Goal: Obtain resource: Download file/media

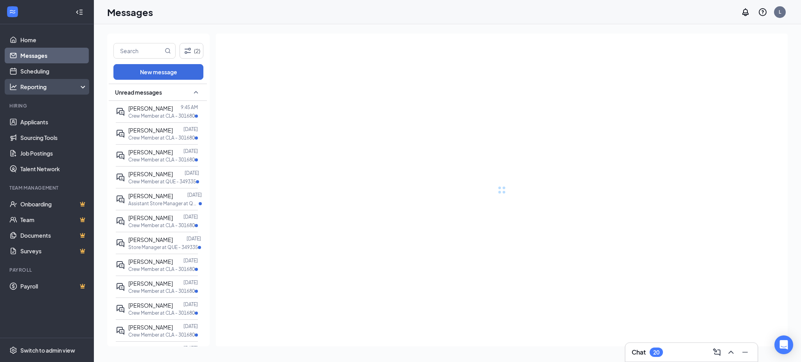
click at [39, 89] on div "Reporting" at bounding box center [53, 87] width 67 height 8
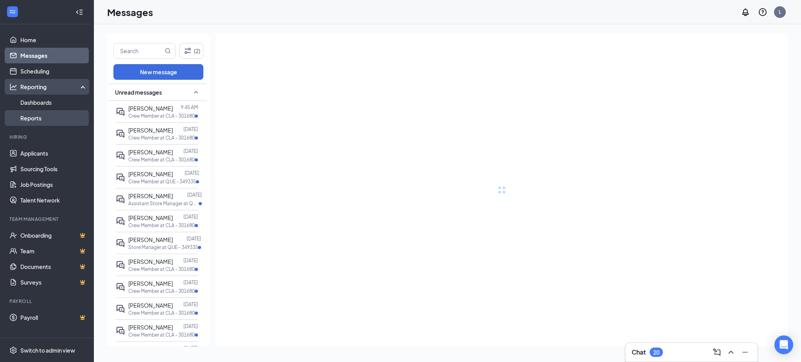
click at [41, 122] on link "Reports" at bounding box center [53, 118] width 67 height 16
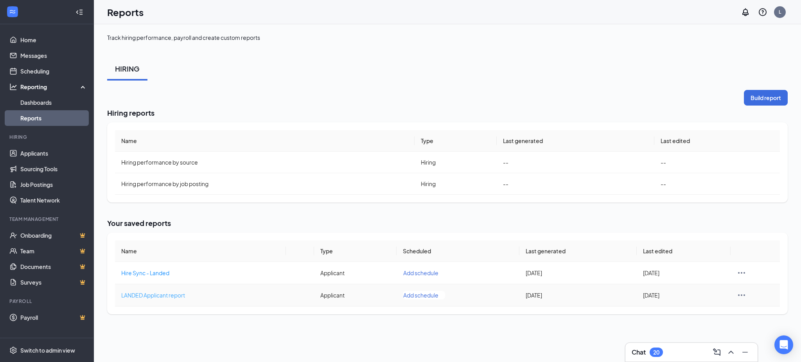
drag, startPoint x: 173, startPoint y: 296, endPoint x: 176, endPoint y: 291, distance: 5.3
click at [173, 296] on span "LANDED Applicant report" at bounding box center [153, 295] width 64 height 7
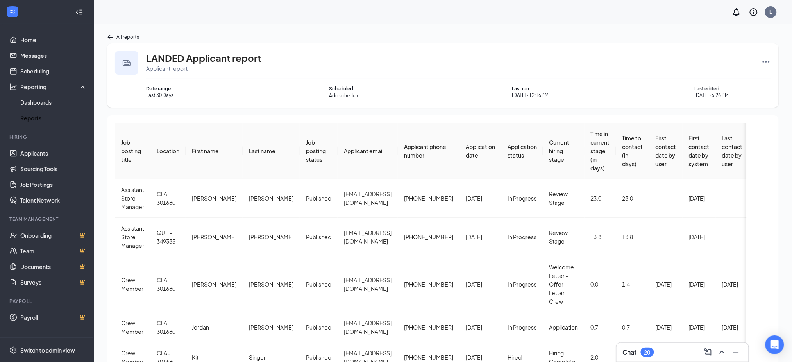
click at [766, 58] on icon "Ellipses" at bounding box center [766, 61] width 9 height 9
click at [748, 139] on span "Rerun report" at bounding box center [737, 138] width 32 height 8
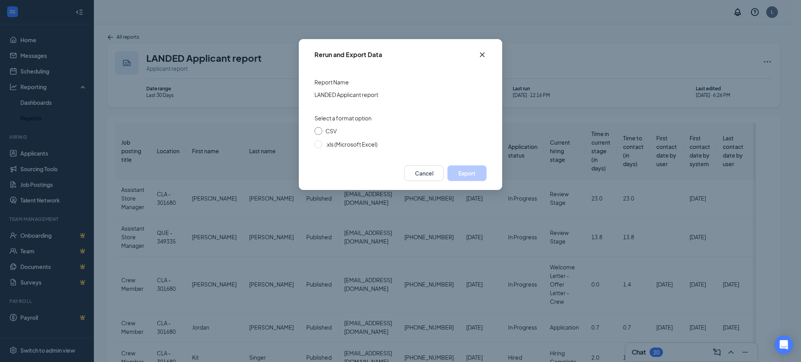
click at [328, 131] on span "CSV" at bounding box center [330, 130] width 11 height 7
click at [322, 131] on input "CSV" at bounding box center [318, 131] width 8 height 8
radio input "true"
click at [475, 171] on button "Export" at bounding box center [466, 173] width 39 height 16
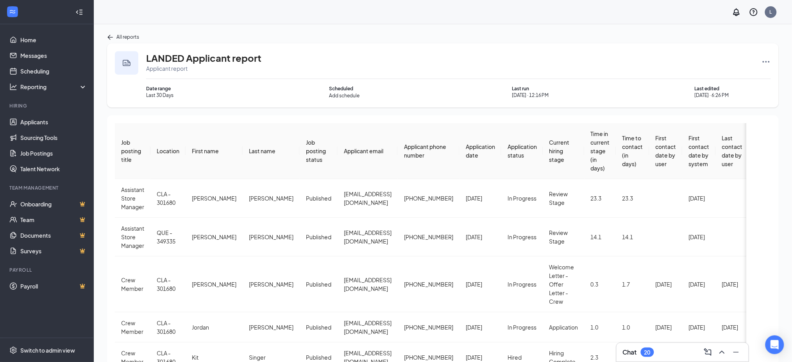
click at [466, 146] on span "Application date" at bounding box center [480, 151] width 29 height 16
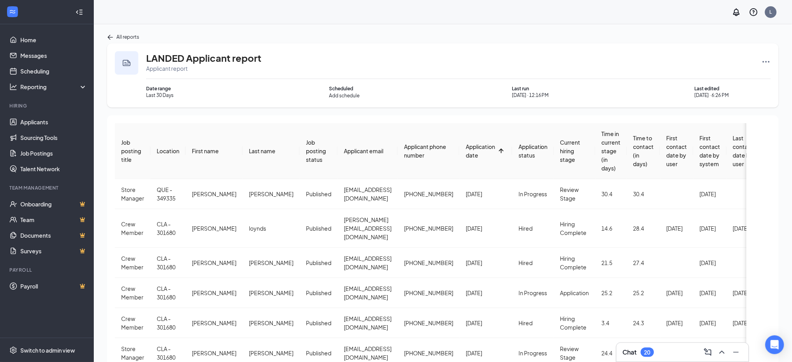
click at [466, 150] on div "Application date" at bounding box center [480, 150] width 29 height 17
